Goal: Information Seeking & Learning: Learn about a topic

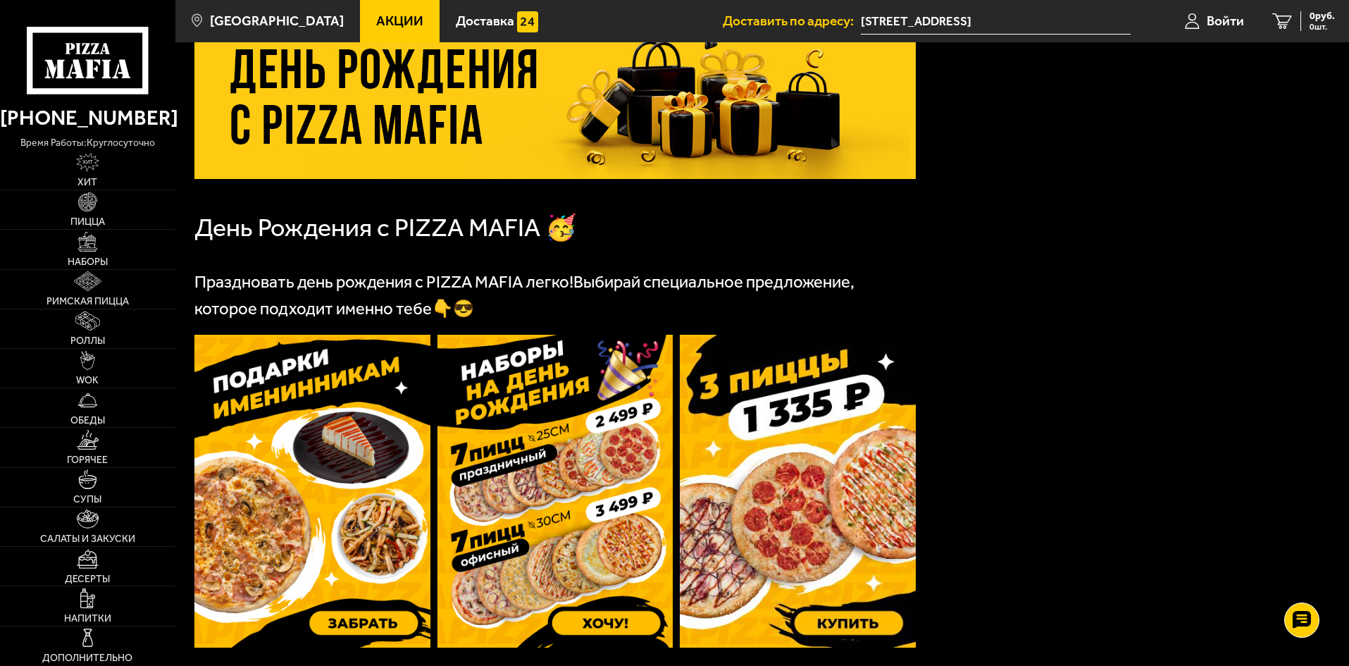
scroll to position [352, 0]
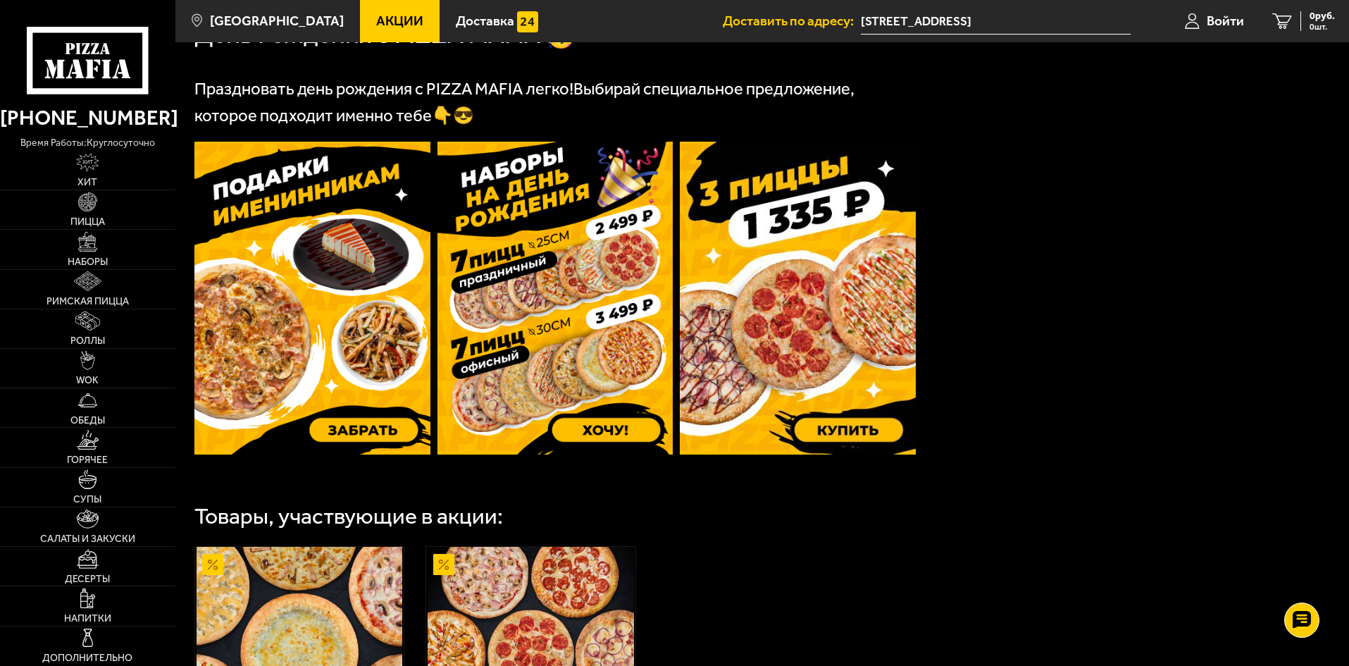
click at [773, 303] on img at bounding box center [798, 298] width 236 height 313
click at [354, 287] on img at bounding box center [312, 298] width 236 height 313
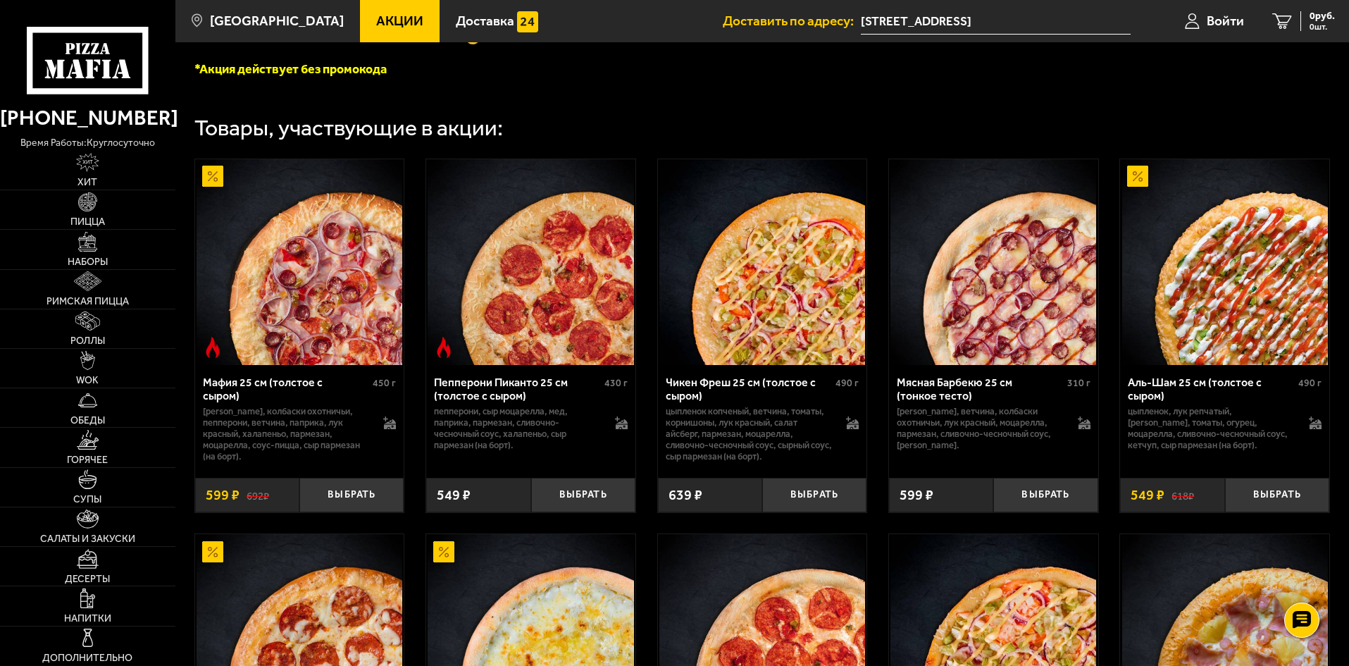
scroll to position [423, 0]
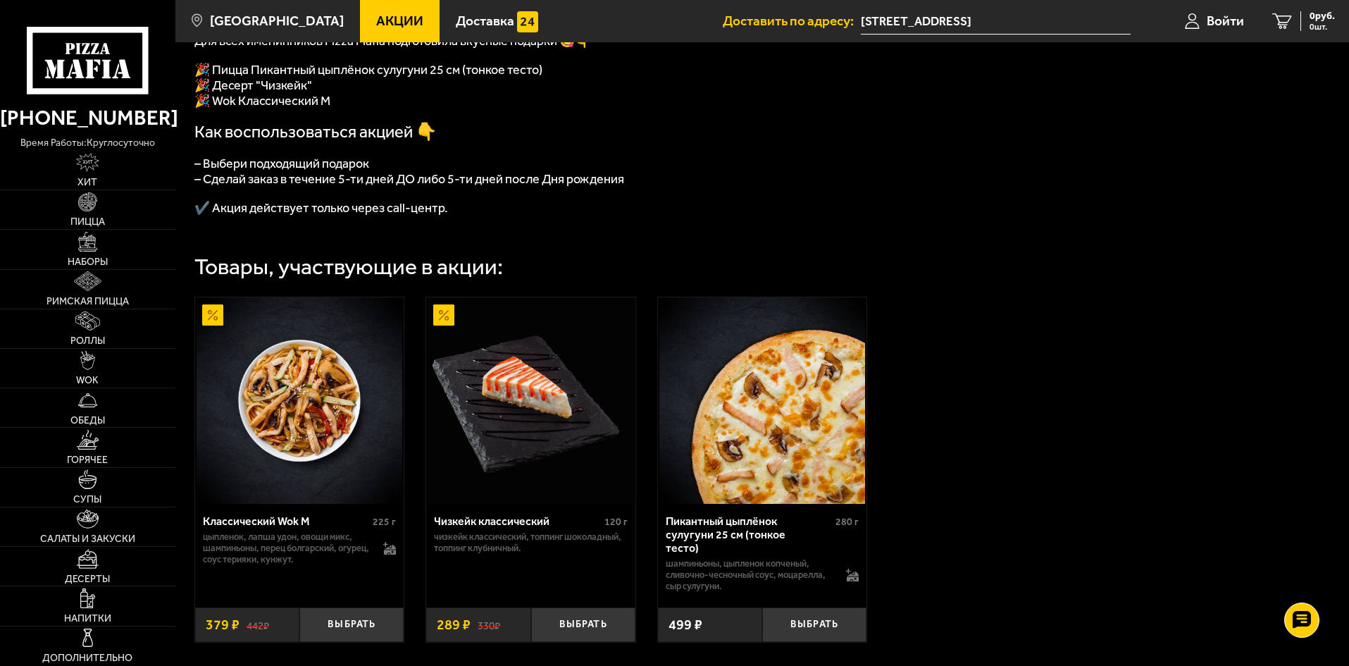
scroll to position [423, 0]
